Goal: Check status: Check status

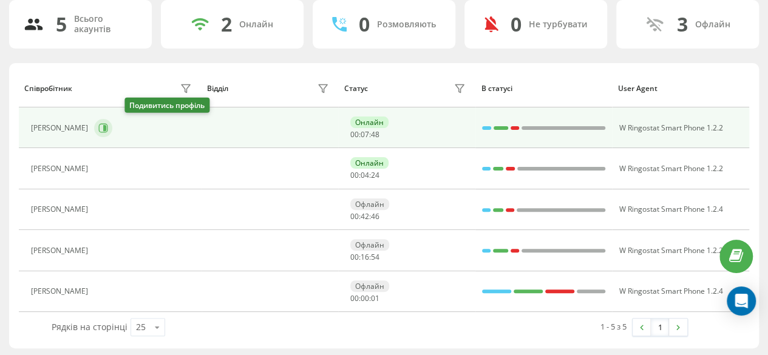
click at [108, 130] on icon at bounding box center [103, 128] width 10 height 10
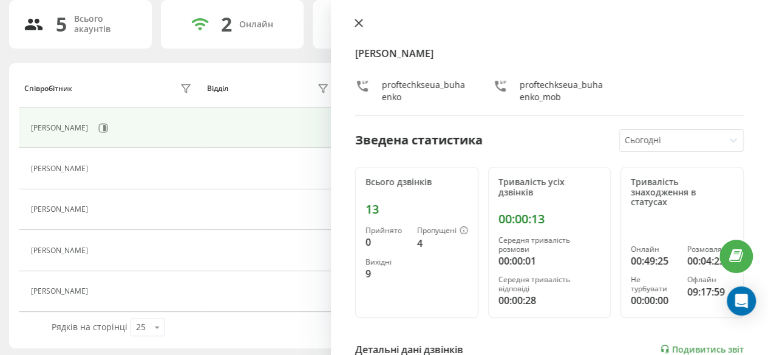
click at [357, 25] on icon at bounding box center [358, 22] width 7 height 7
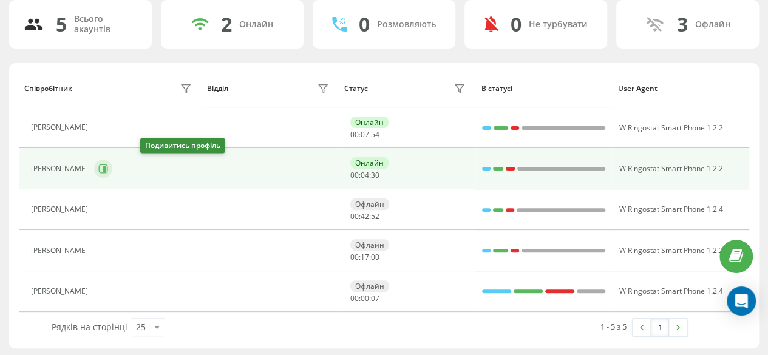
click at [108, 166] on icon at bounding box center [103, 169] width 10 height 10
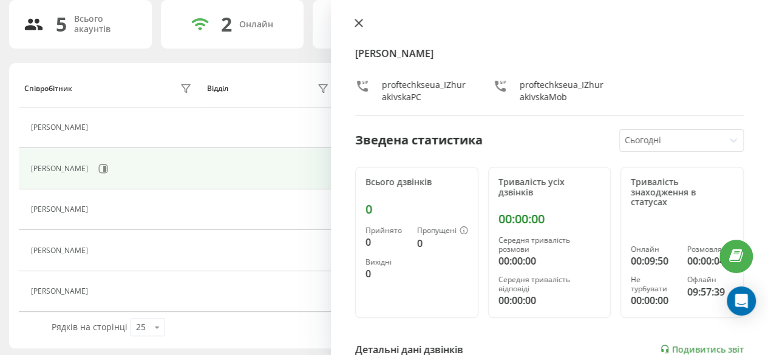
click at [359, 27] on icon at bounding box center [358, 23] width 8 height 8
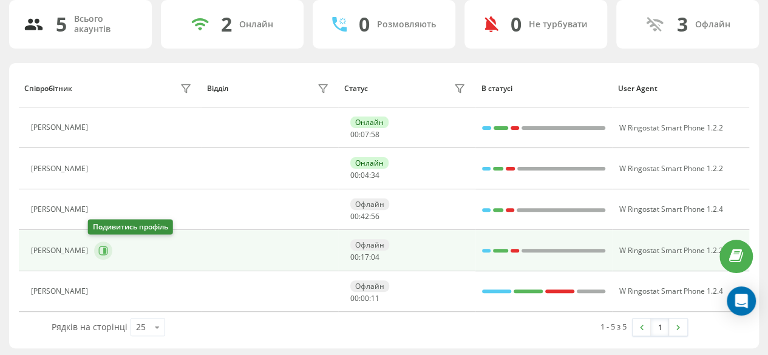
click at [98, 246] on icon at bounding box center [103, 251] width 10 height 10
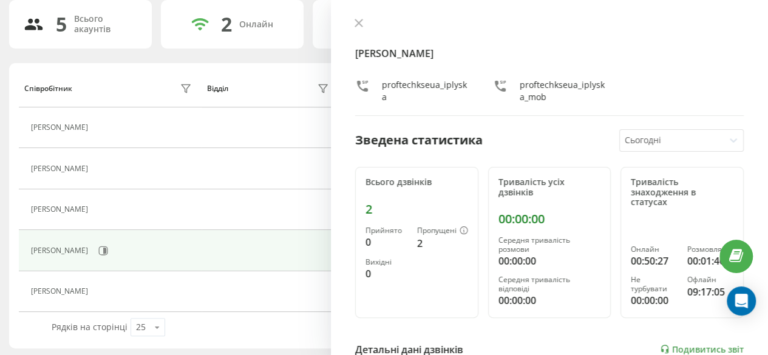
click at [360, 30] on div "[PERSON_NAME] proftechkseua_iplyska proftechkseua_iplyska_mob" at bounding box center [549, 67] width 388 height 98
click at [362, 27] on icon at bounding box center [358, 23] width 8 height 8
